Goal: Task Accomplishment & Management: Manage account settings

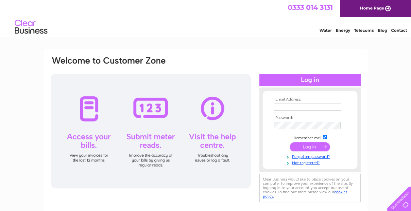
type input "sevencoffeehouse@outlook.com"
click at [300, 146] on input "submit" at bounding box center [310, 146] width 40 height 9
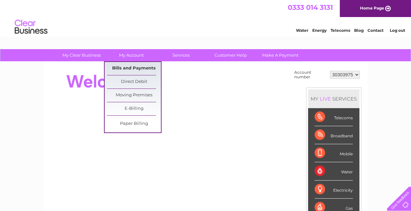
click at [134, 71] on link "Bills and Payments" at bounding box center [134, 68] width 54 height 13
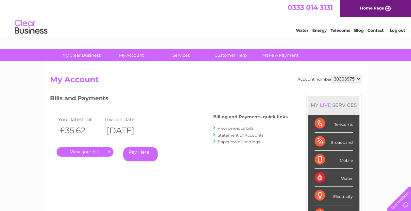
click at [102, 150] on link "." at bounding box center [85, 151] width 57 height 9
